Goal: Information Seeking & Learning: Learn about a topic

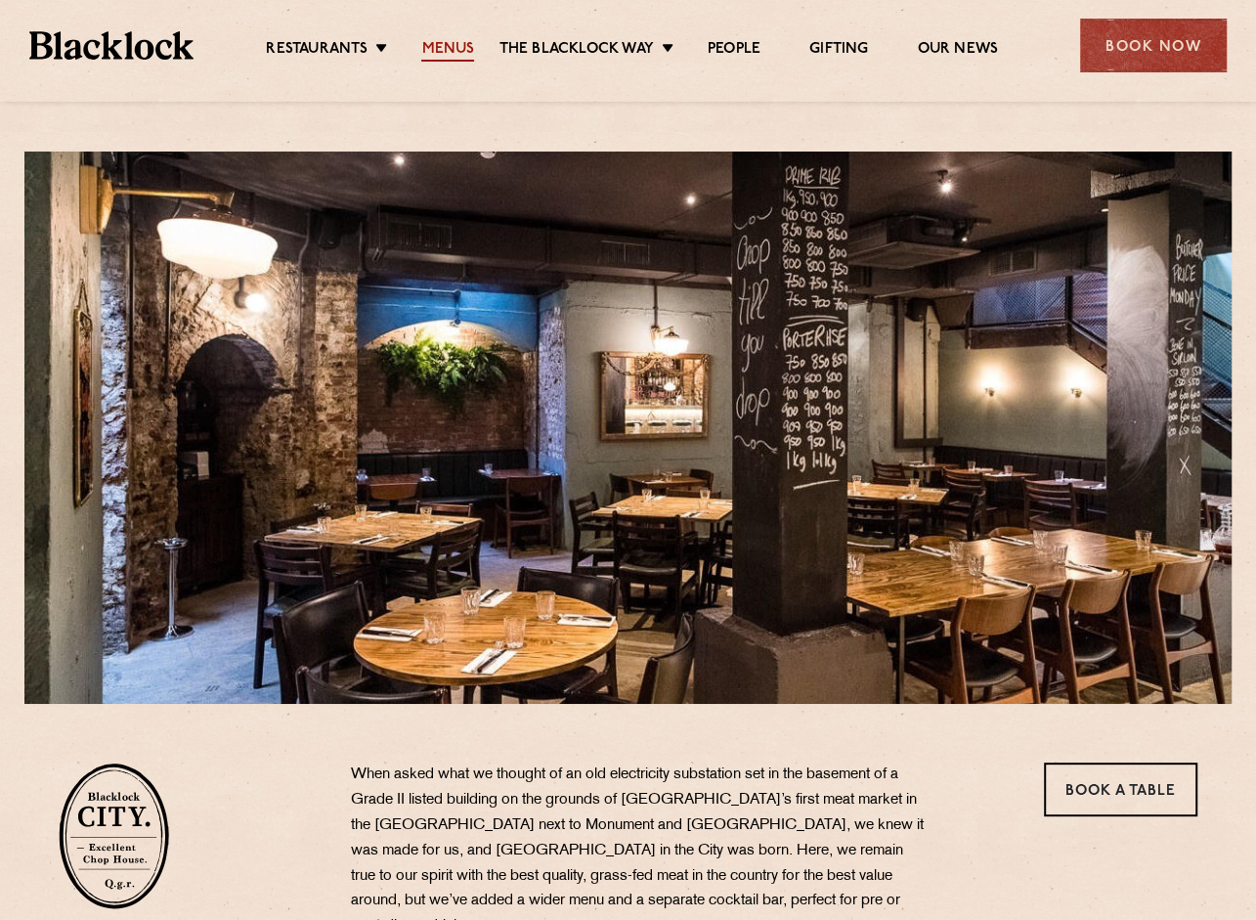
click at [452, 55] on link "Menus" at bounding box center [447, 51] width 53 height 22
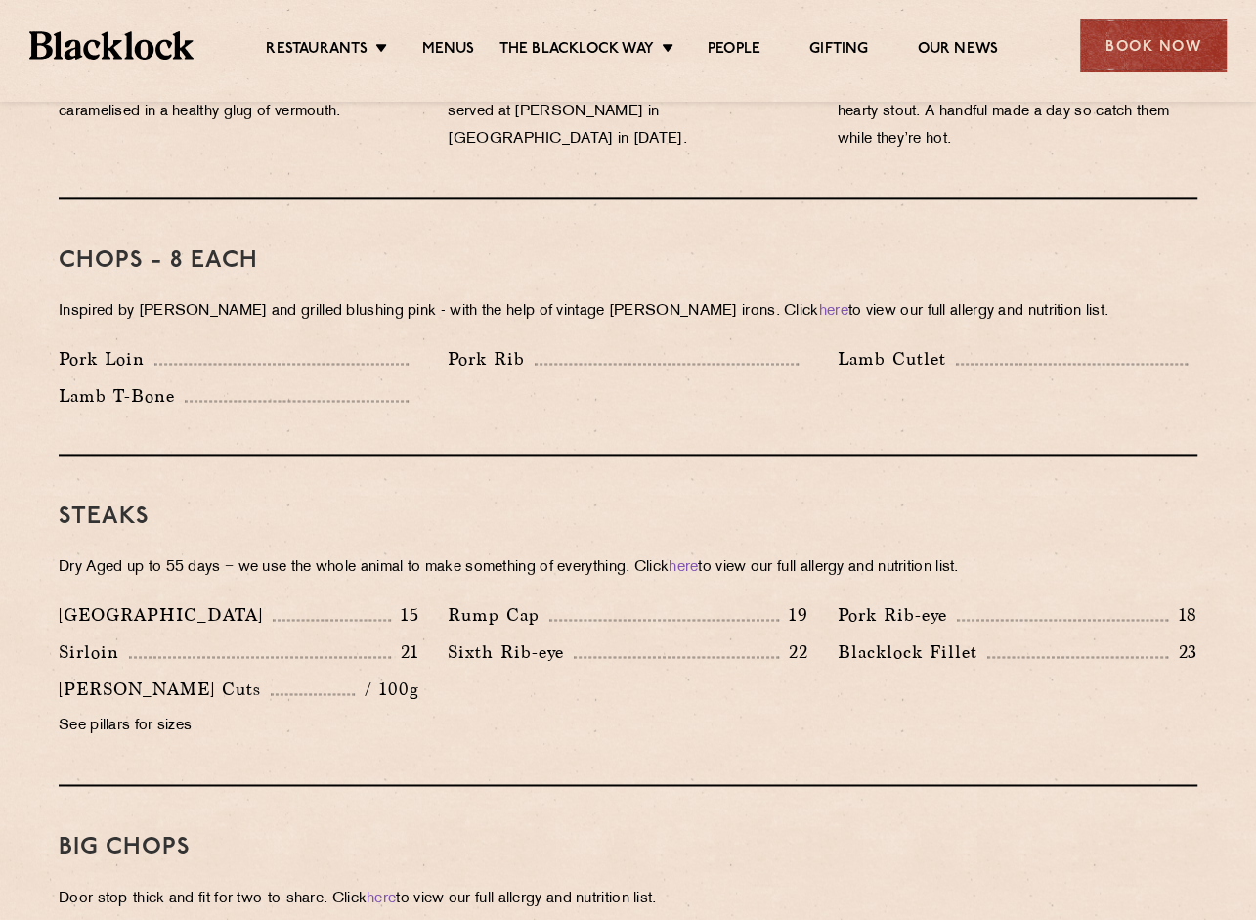
scroll to position [1467, 0]
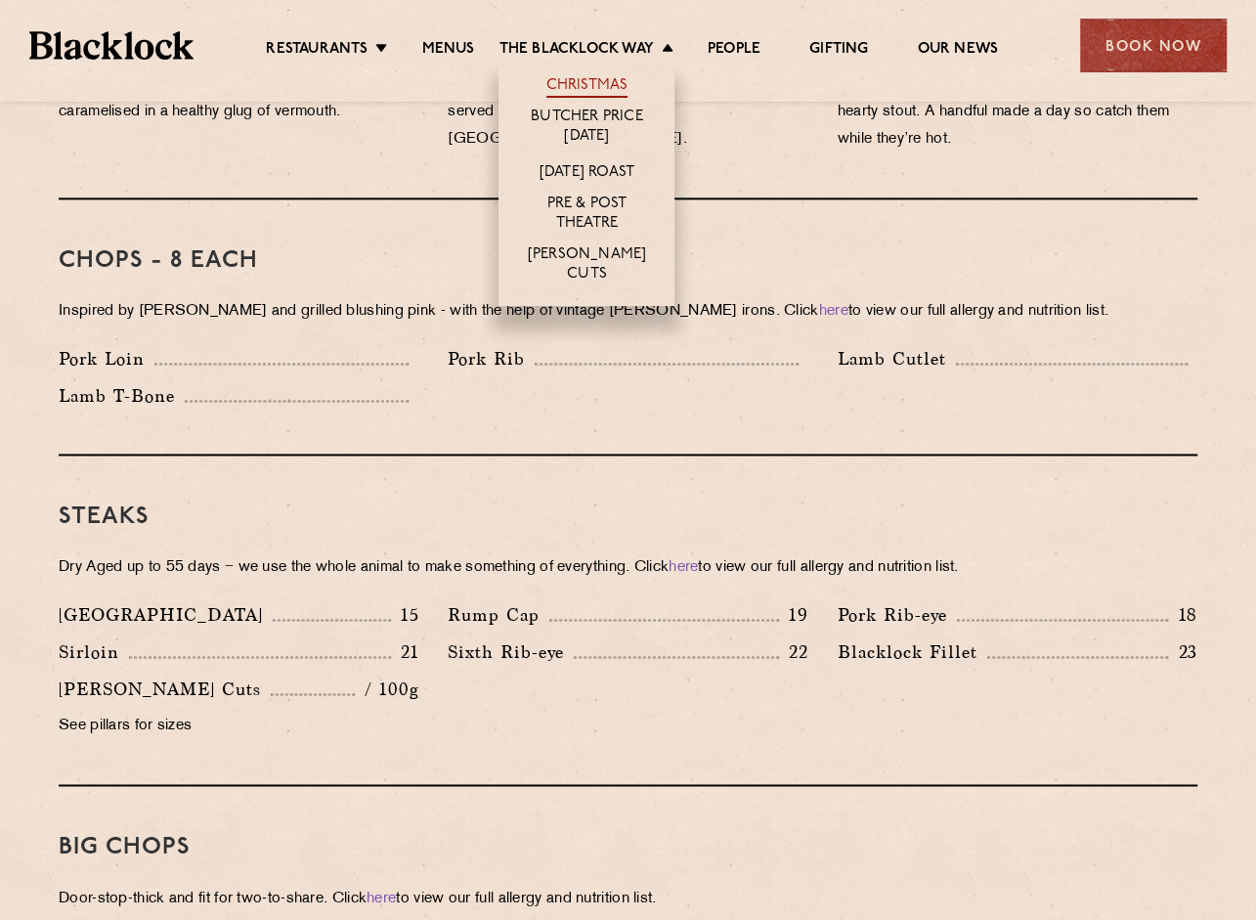
click at [605, 91] on link "Christmas" at bounding box center [588, 87] width 82 height 22
